Goal: Transaction & Acquisition: Register for event/course

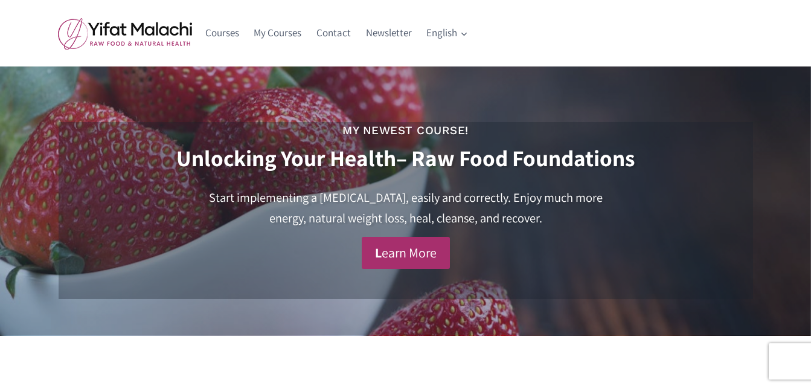
scroll to position [467, 0]
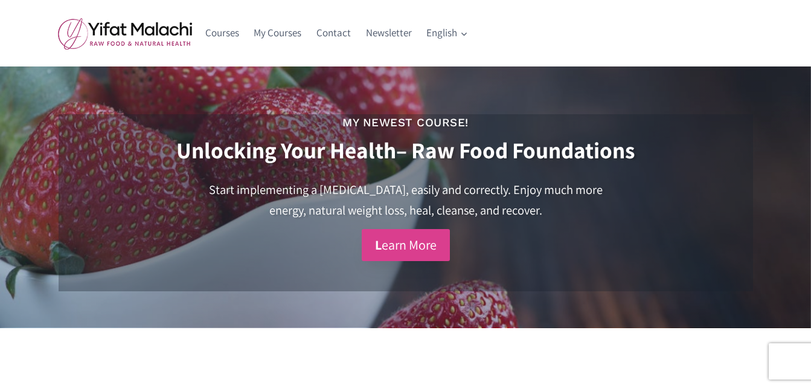
click at [408, 253] on link "L earn More" at bounding box center [406, 245] width 88 height 32
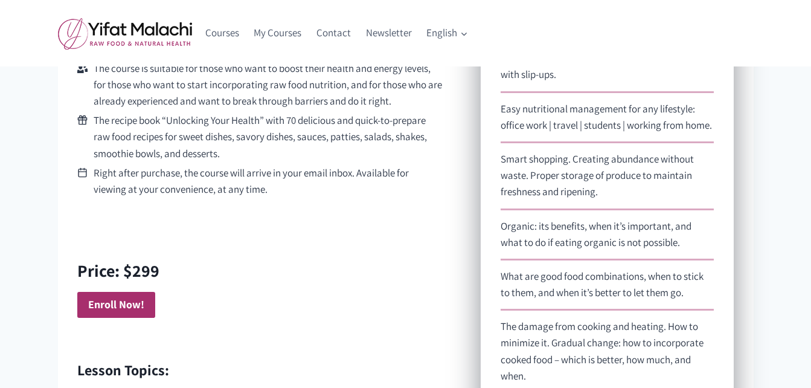
scroll to position [665, 0]
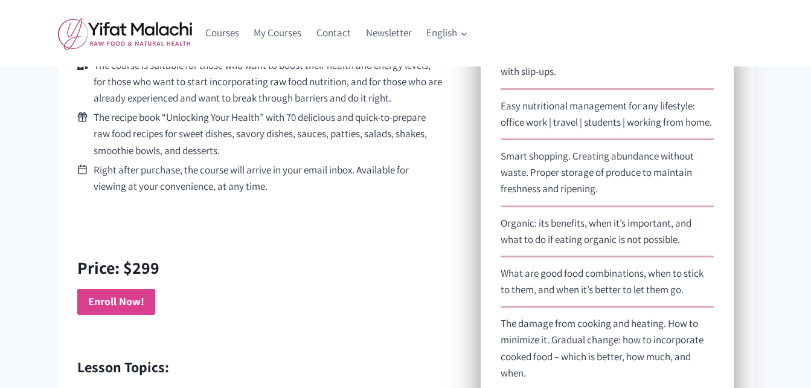
click at [107, 297] on strong "Enroll Now!" at bounding box center [116, 301] width 56 height 14
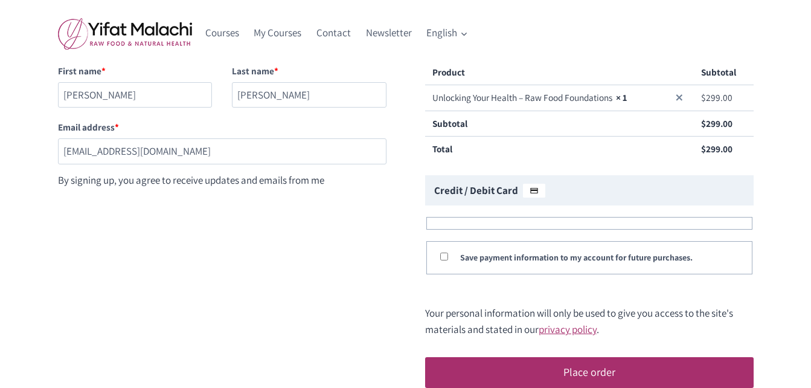
scroll to position [121, 0]
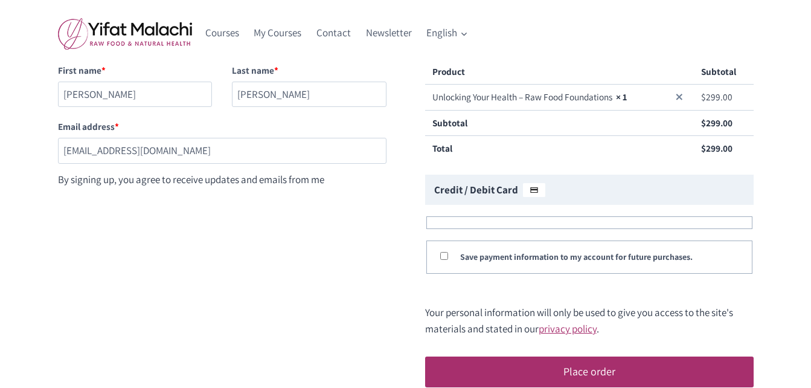
click at [449, 219] on fieldset "Checkout" at bounding box center [590, 222] width 326 height 13
click at [437, 223] on fieldset "Checkout" at bounding box center [590, 222] width 326 height 13
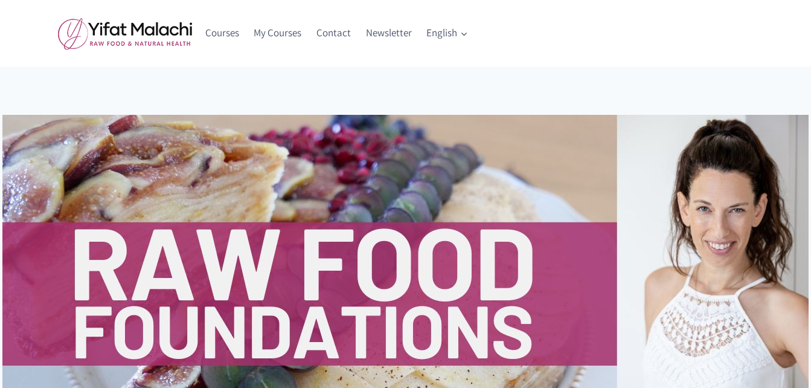
scroll to position [665, 0]
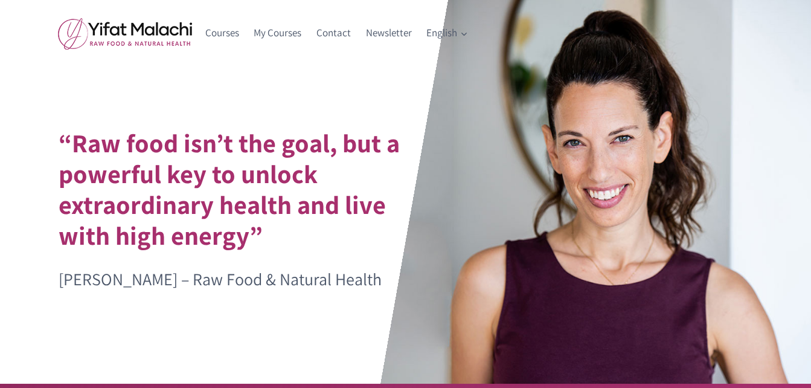
scroll to position [467, 0]
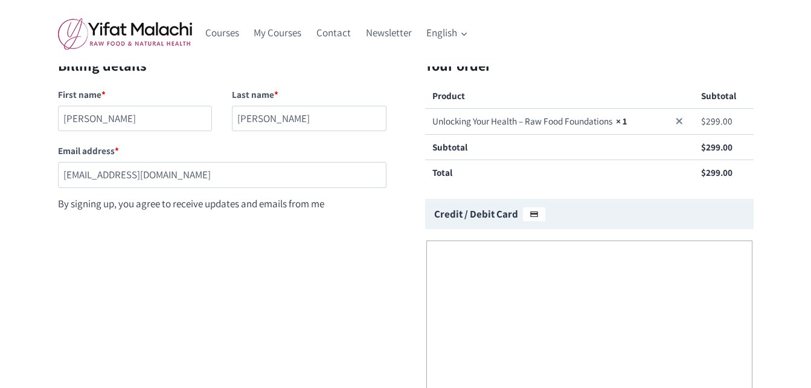
scroll to position [294, 0]
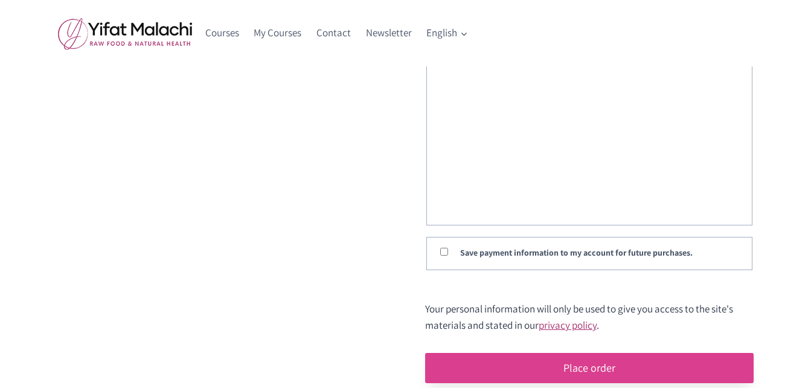
click at [597, 362] on button "Place order" at bounding box center [589, 368] width 329 height 30
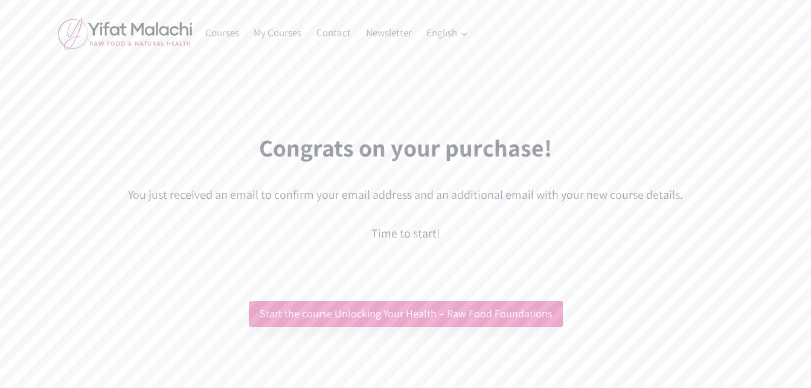
click at [432, 312] on link "Start the course Unlocking Your Health – Raw Food Foundations" at bounding box center [406, 314] width 314 height 26
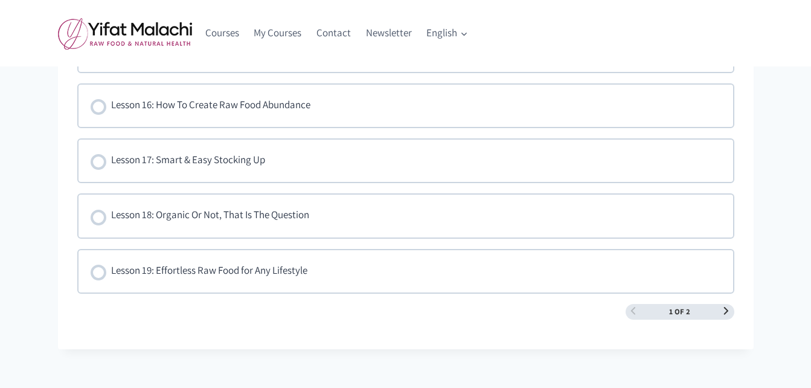
scroll to position [1700, 0]
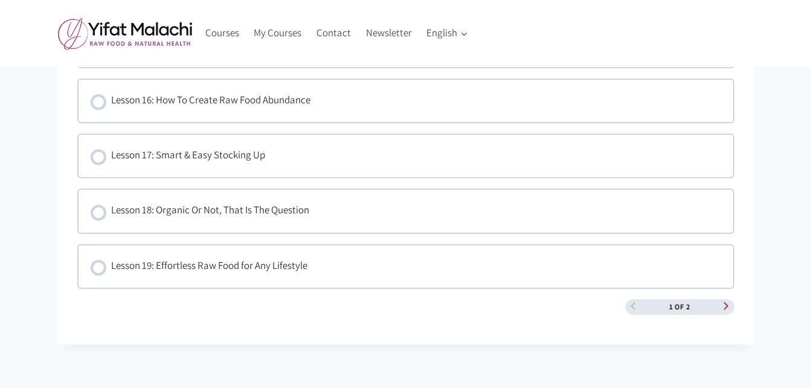
click at [724, 305] on span "Next Page" at bounding box center [727, 307] width 8 height 8
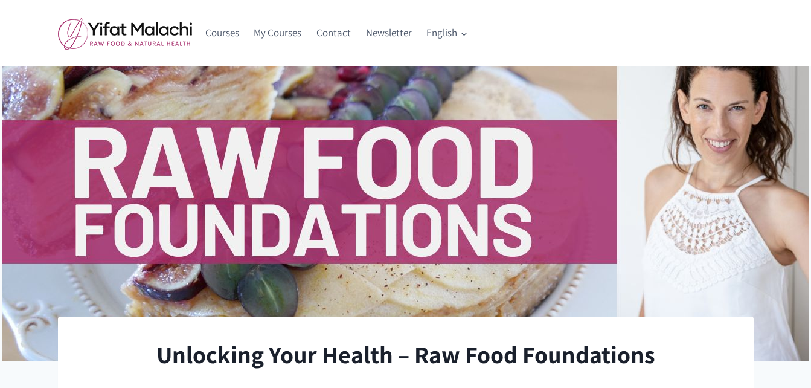
scroll to position [0, 0]
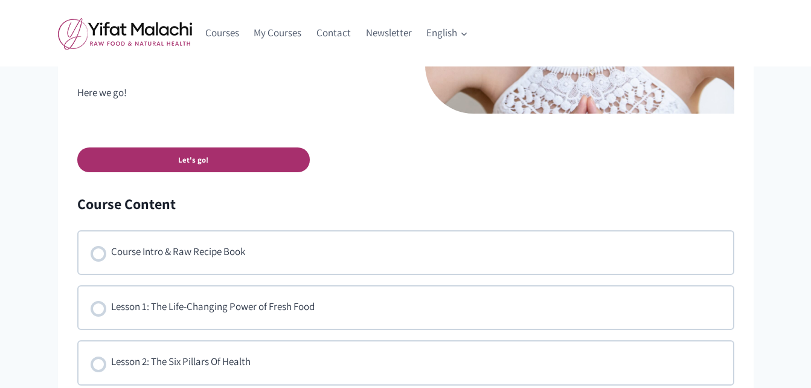
scroll to position [665, 0]
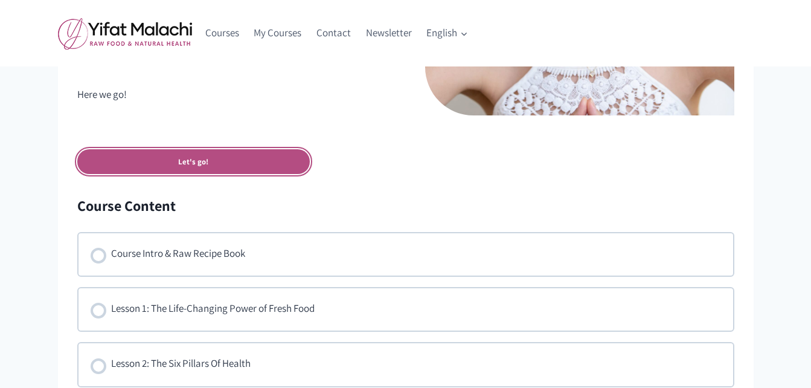
click at [193, 159] on link "Let's go!" at bounding box center [193, 161] width 233 height 25
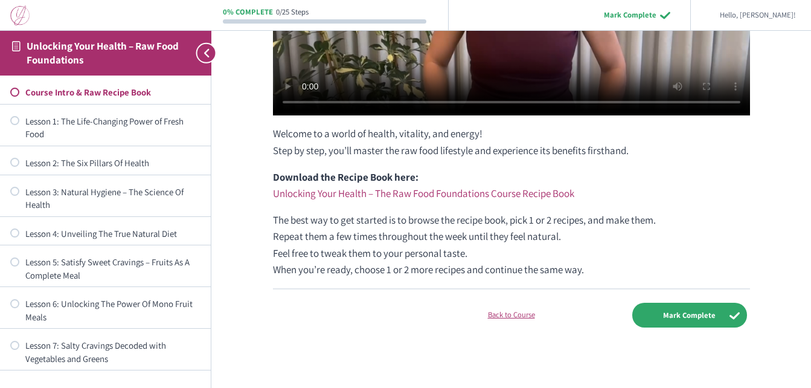
scroll to position [294, 0]
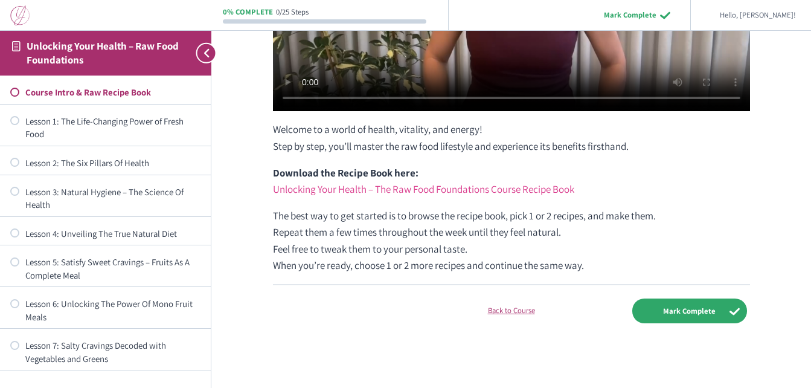
click at [462, 187] on link "Unlocking Your Health – The Raw Food Foundations Course Recipe Book" at bounding box center [423, 188] width 301 height 13
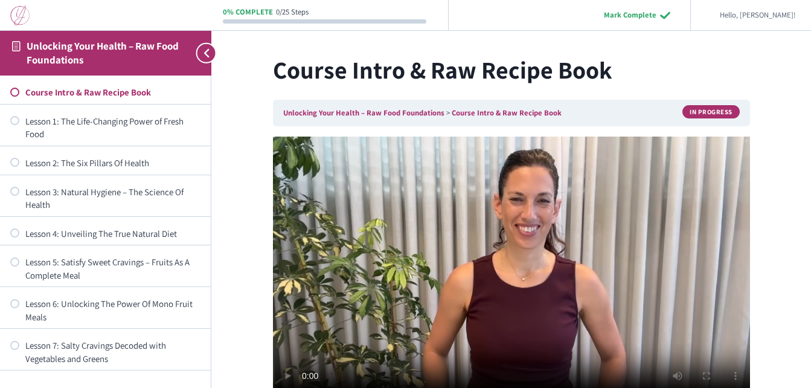
click at [16, 92] on div "Not started" at bounding box center [14, 92] width 9 height 9
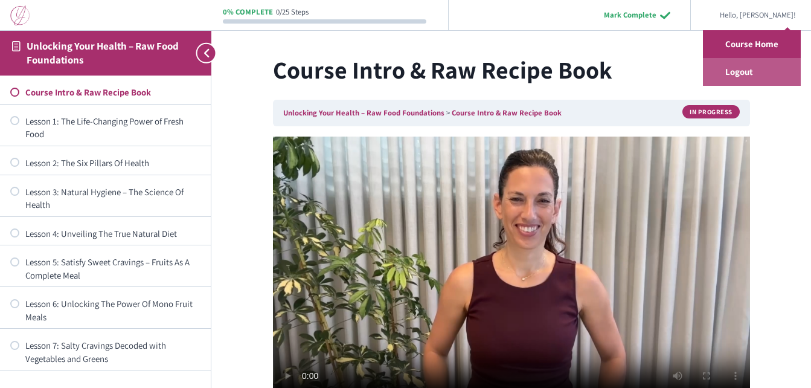
click at [738, 79] on link "Logout" at bounding box center [752, 72] width 98 height 28
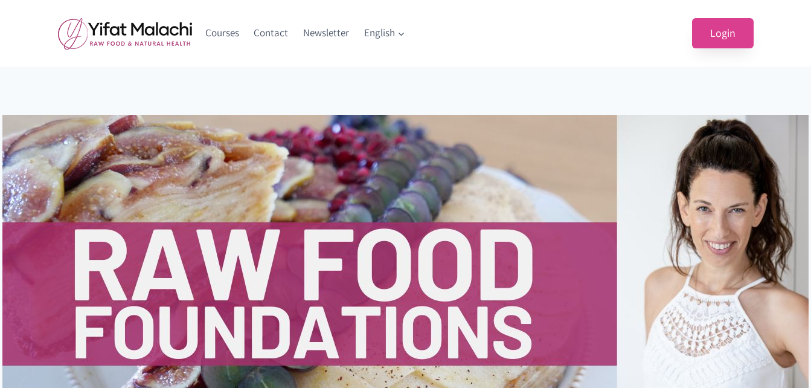
click at [727, 36] on link "Login" at bounding box center [723, 33] width 62 height 31
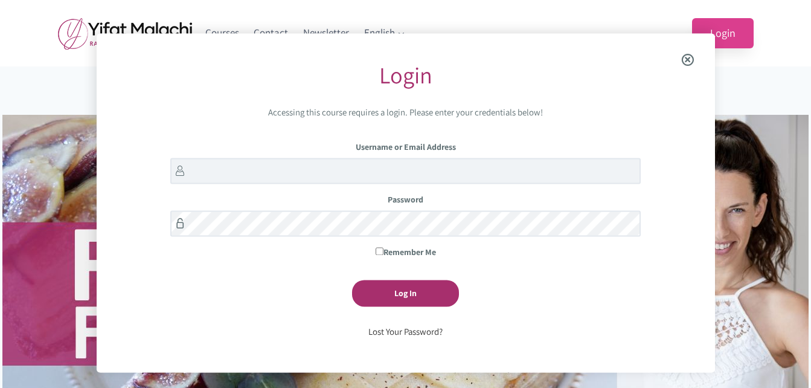
scroll to position [33, 0]
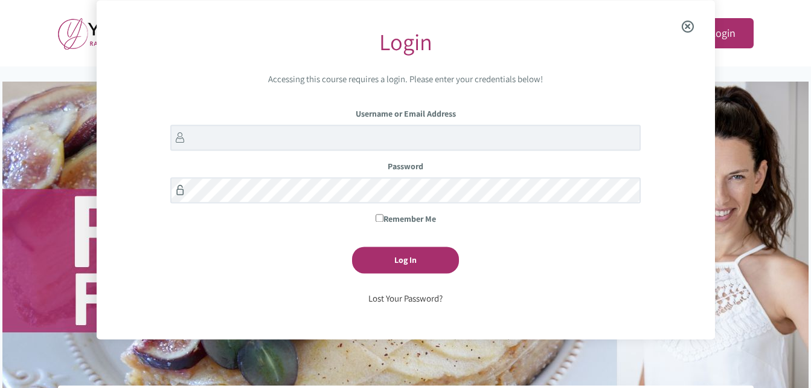
click at [39, 53] on div "Courses Contact Newsletter English Expand English עברית Login" at bounding box center [405, 33] width 811 height 66
click at [688, 24] on span "Close the login modal" at bounding box center [688, 27] width 47 height 39
